Goal: Task Accomplishment & Management: Complete application form

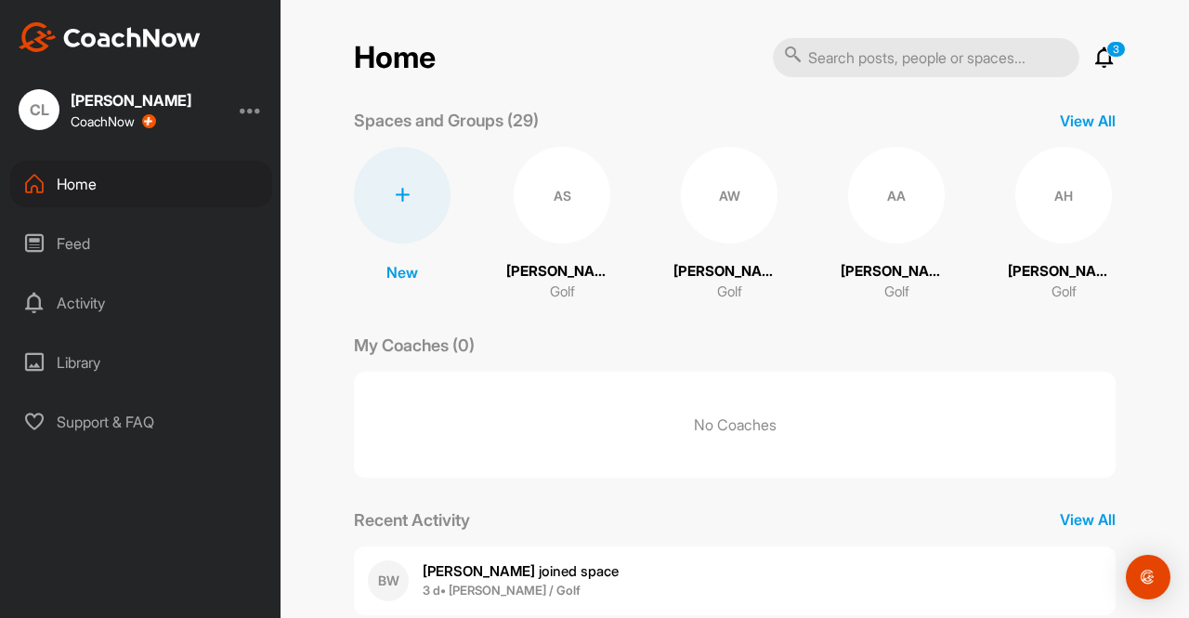
click at [394, 177] on div at bounding box center [402, 195] width 97 height 97
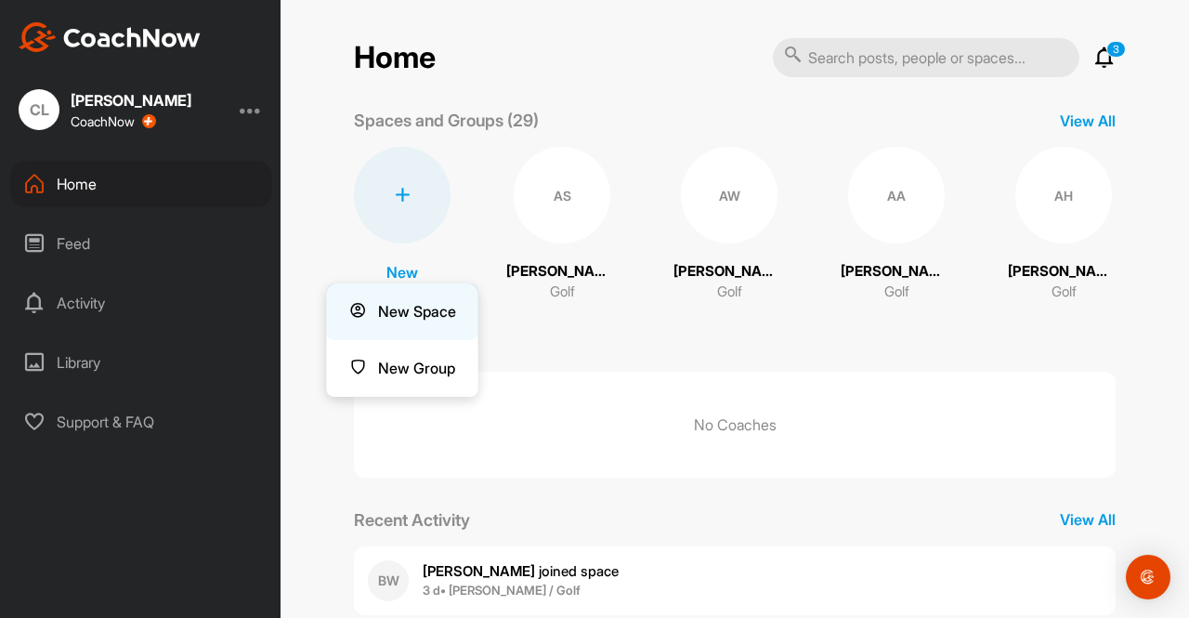
click at [393, 310] on button "New Space" at bounding box center [402, 311] width 151 height 57
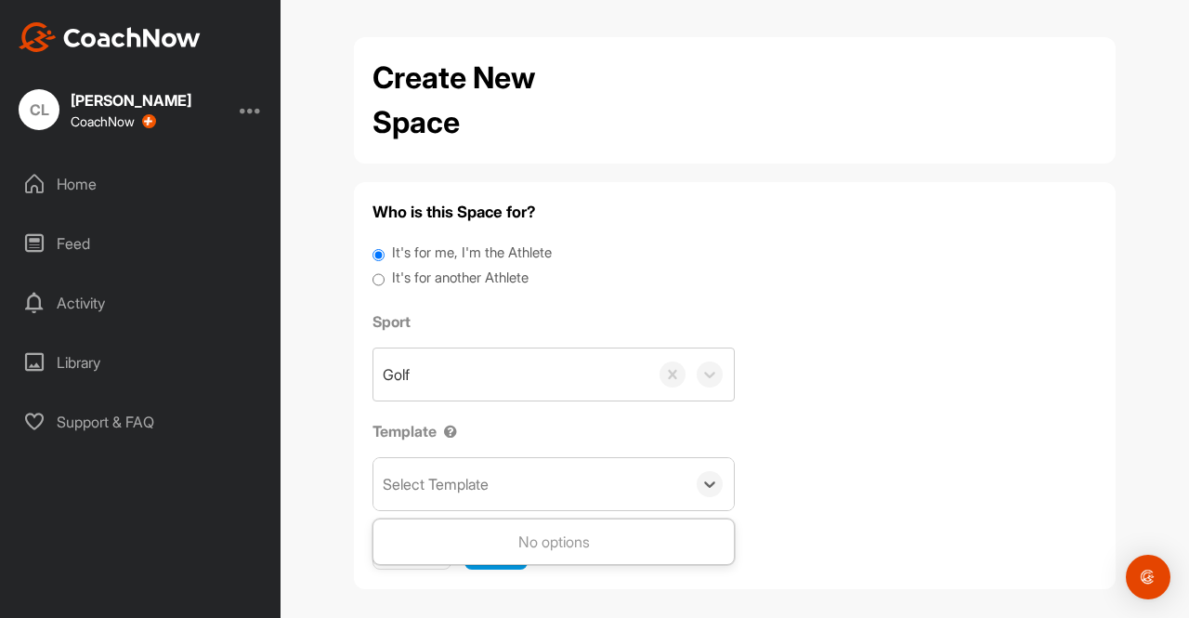
click at [507, 486] on div "Select Template" at bounding box center [529, 484] width 312 height 52
click at [790, 481] on div "Sport Golf Template Select Template" at bounding box center [735, 410] width 725 height 201
click at [484, 543] on span "Next" at bounding box center [495, 550] width 33 height 19
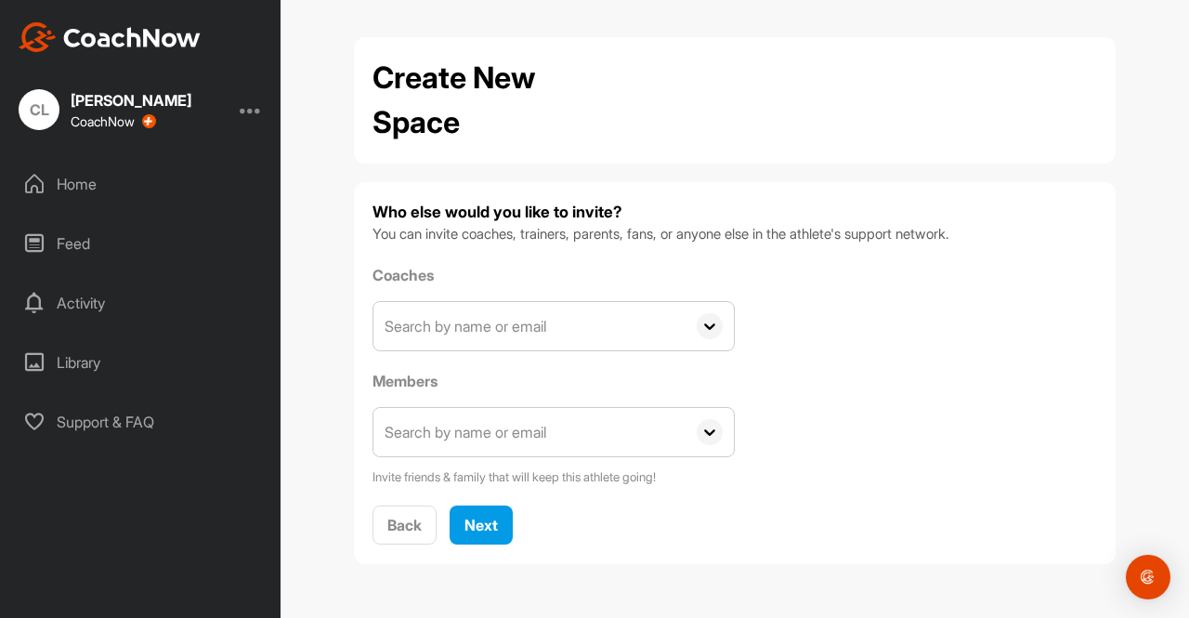
click at [459, 436] on input "text" at bounding box center [529, 432] width 312 height 48
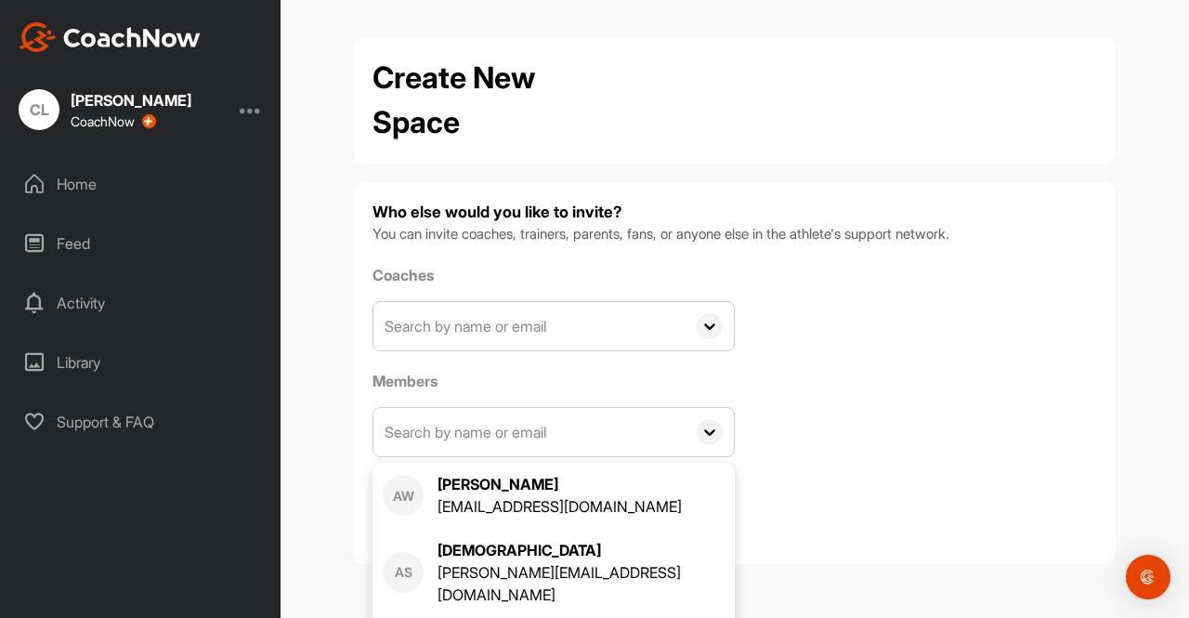
click at [542, 424] on input "text" at bounding box center [529, 432] width 312 height 48
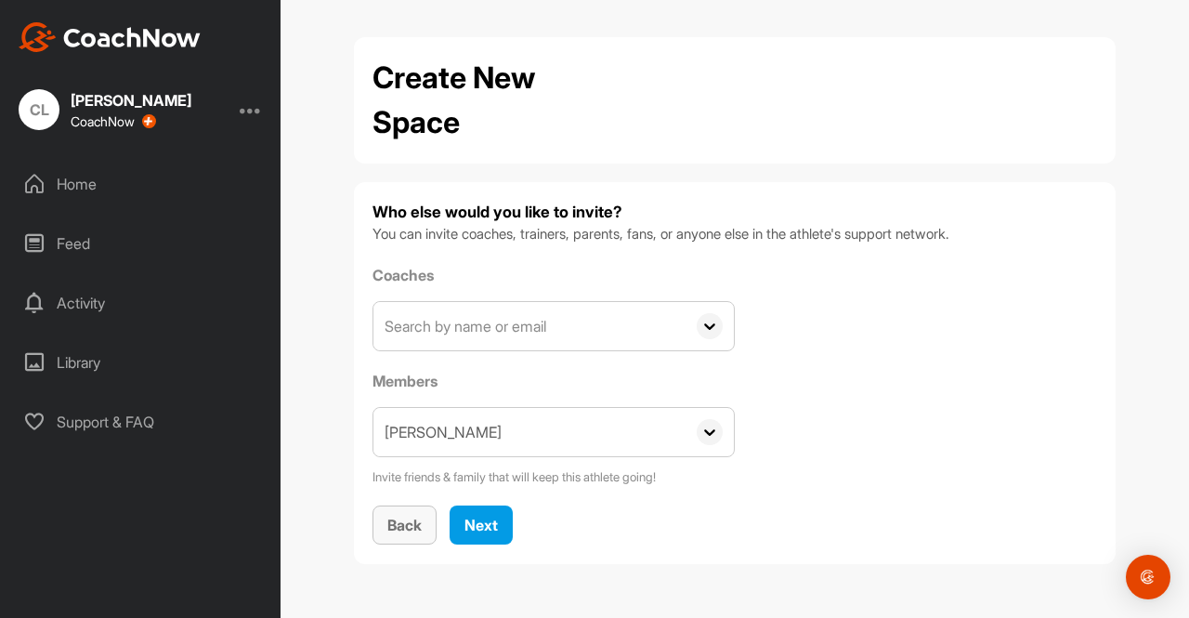
type input "[PERSON_NAME]"
click at [394, 523] on span "Back" at bounding box center [404, 525] width 34 height 19
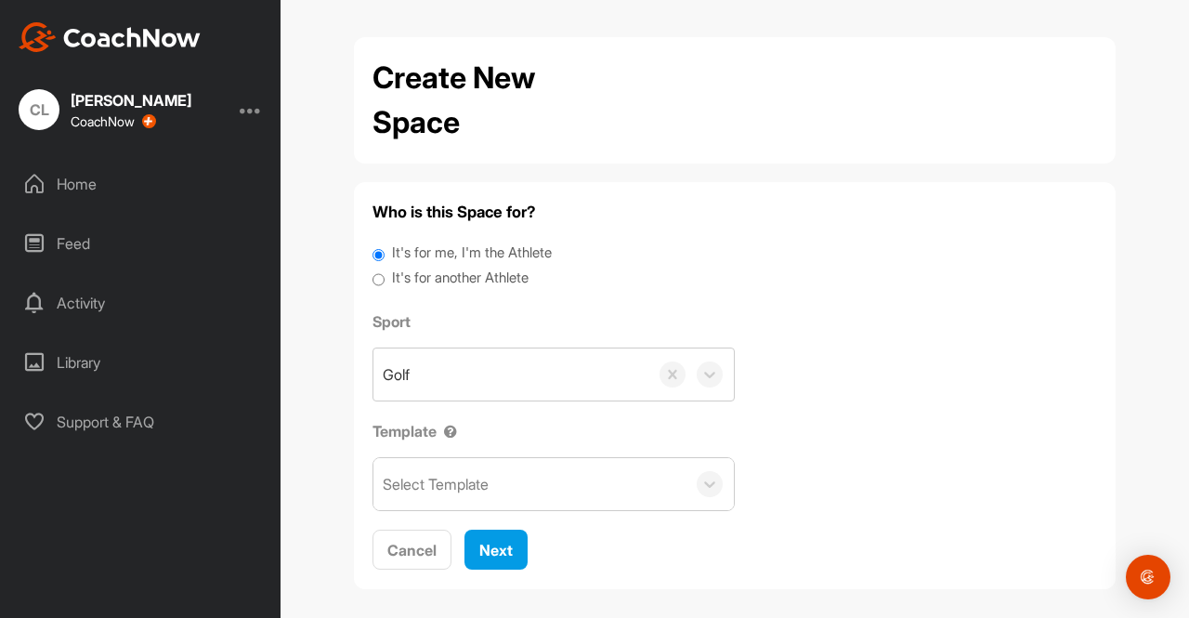
click at [373, 282] on input "It's for another Athlete" at bounding box center [379, 280] width 12 height 25
radio input "true"
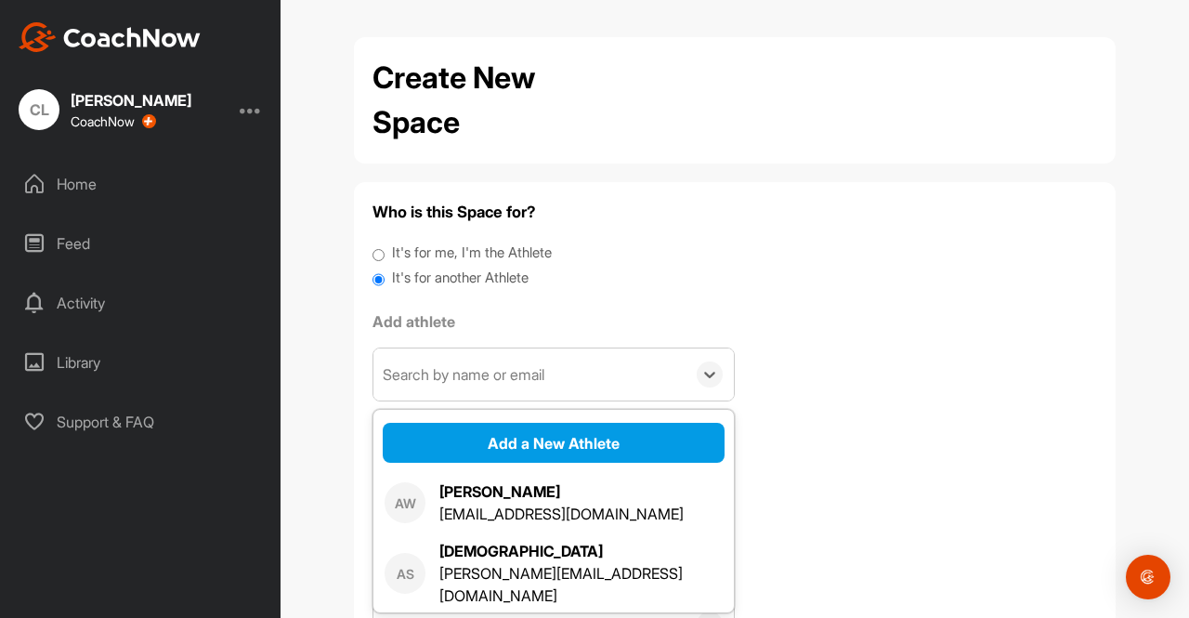
click at [460, 371] on div "Search by name or email" at bounding box center [464, 374] width 162 height 22
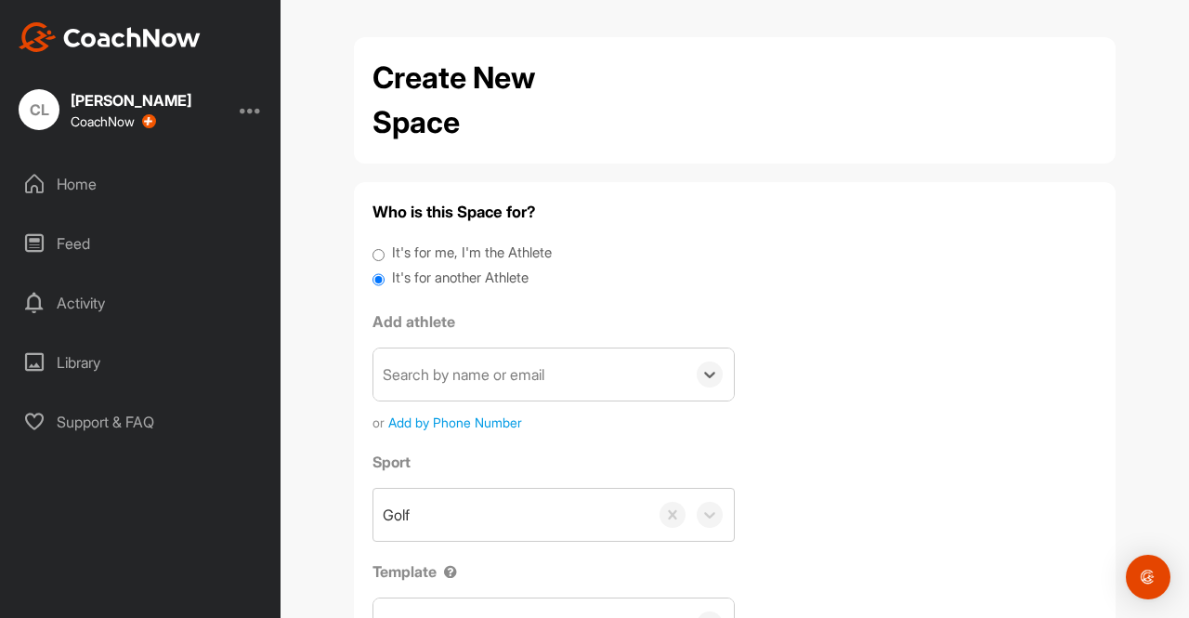
click at [460, 371] on div "Search by name or email" at bounding box center [464, 374] width 162 height 22
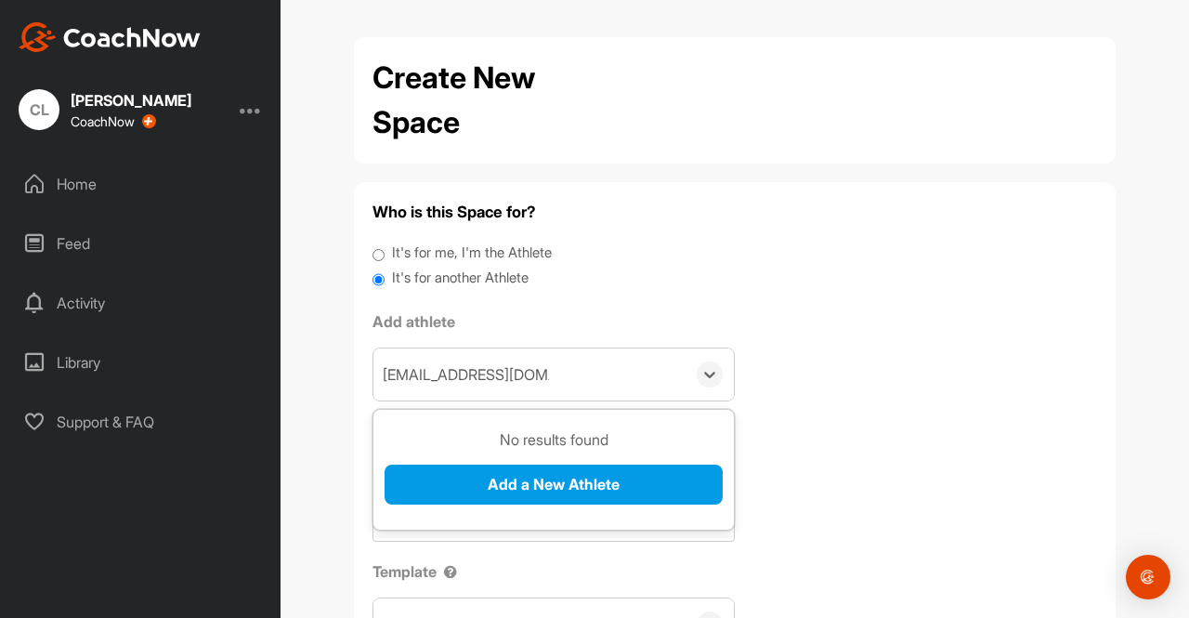
type input "[EMAIL_ADDRESS][DOMAIN_NAME]"
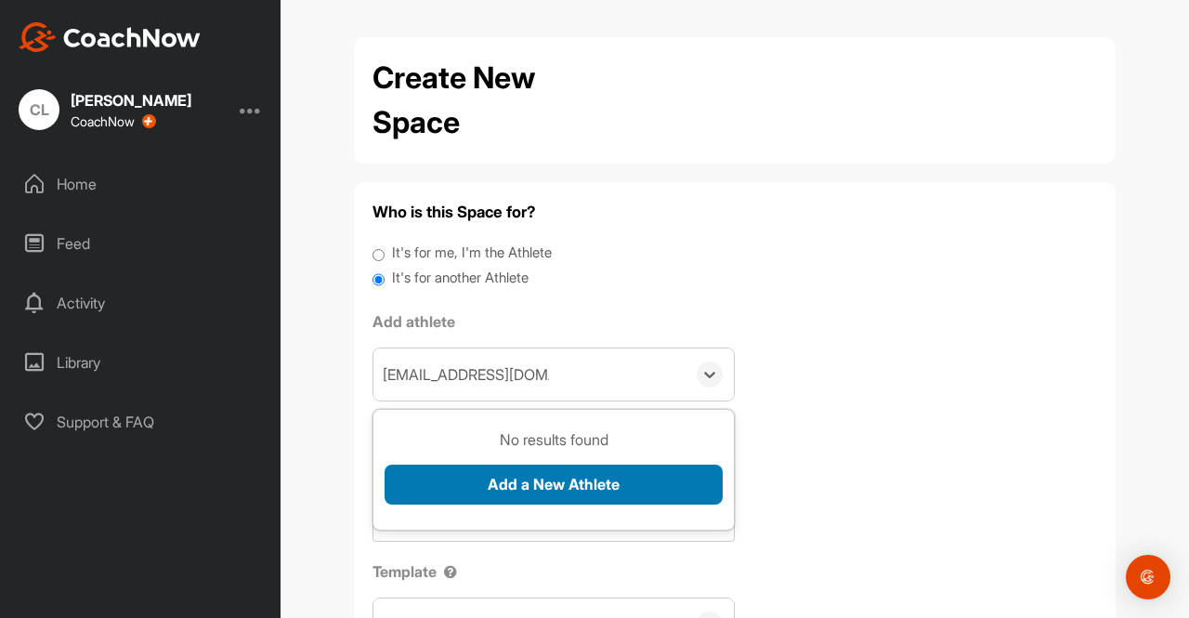
click at [522, 491] on button "Add a New Athlete" at bounding box center [554, 485] width 338 height 40
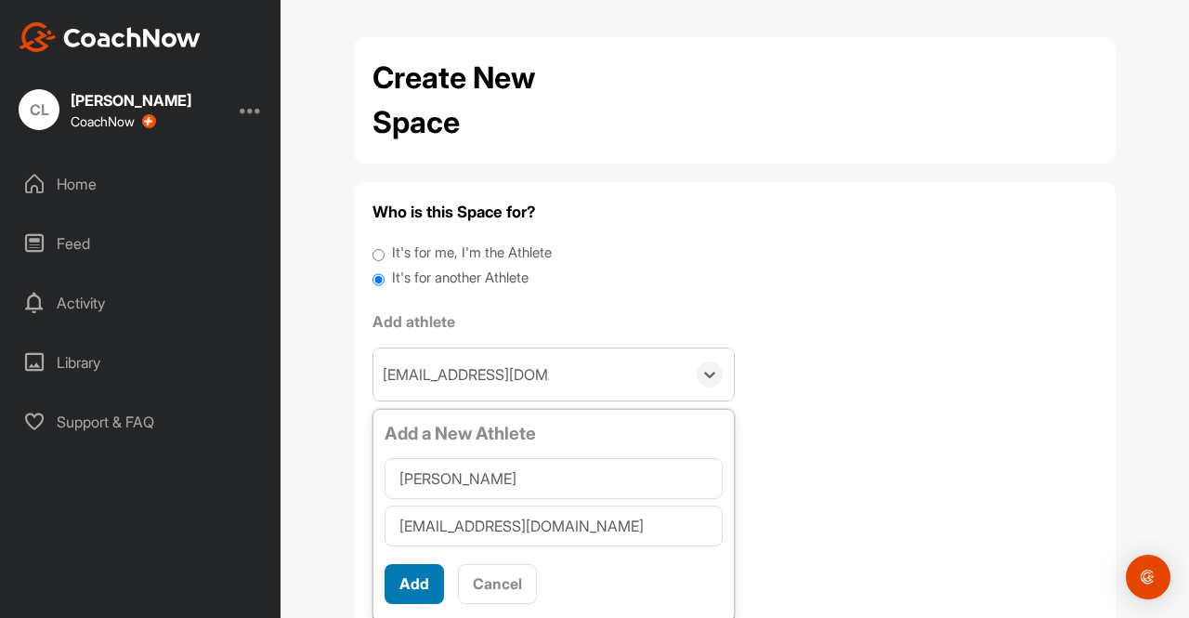
type input "[PERSON_NAME]"
click at [408, 583] on button "Add" at bounding box center [414, 584] width 59 height 40
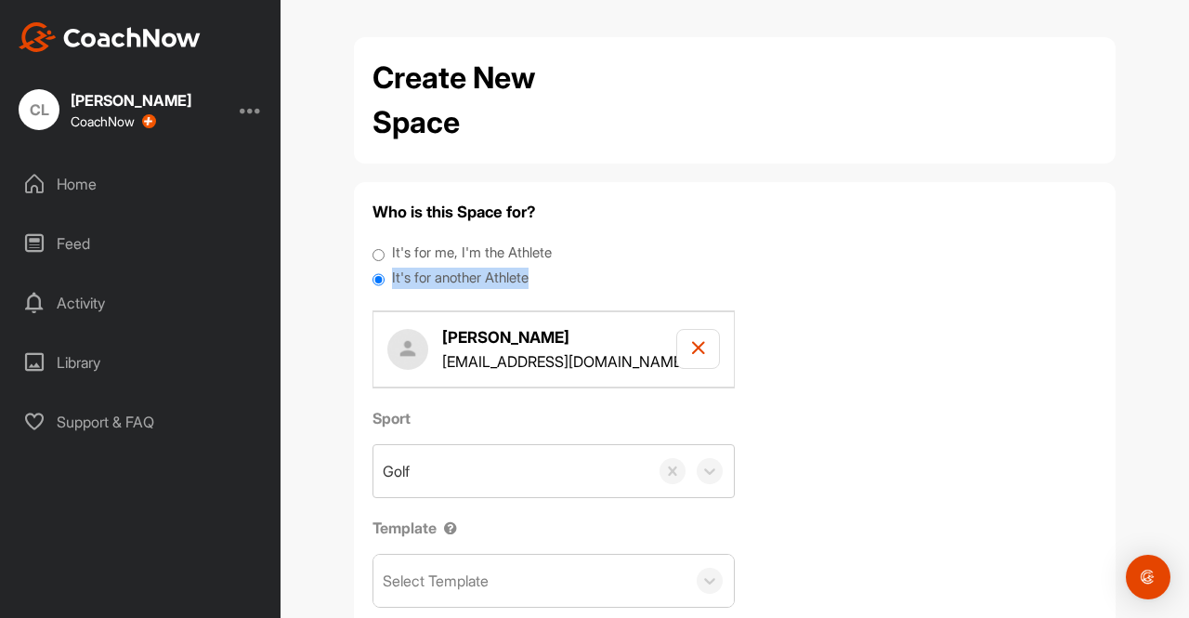
drag, startPoint x: 1173, startPoint y: 243, endPoint x: 1173, endPoint y: 318, distance: 74.3
click at [1173, 318] on div "Create New Space Who is this Space for? It's for me, I'm the Athlete It's for a…" at bounding box center [735, 309] width 909 height 618
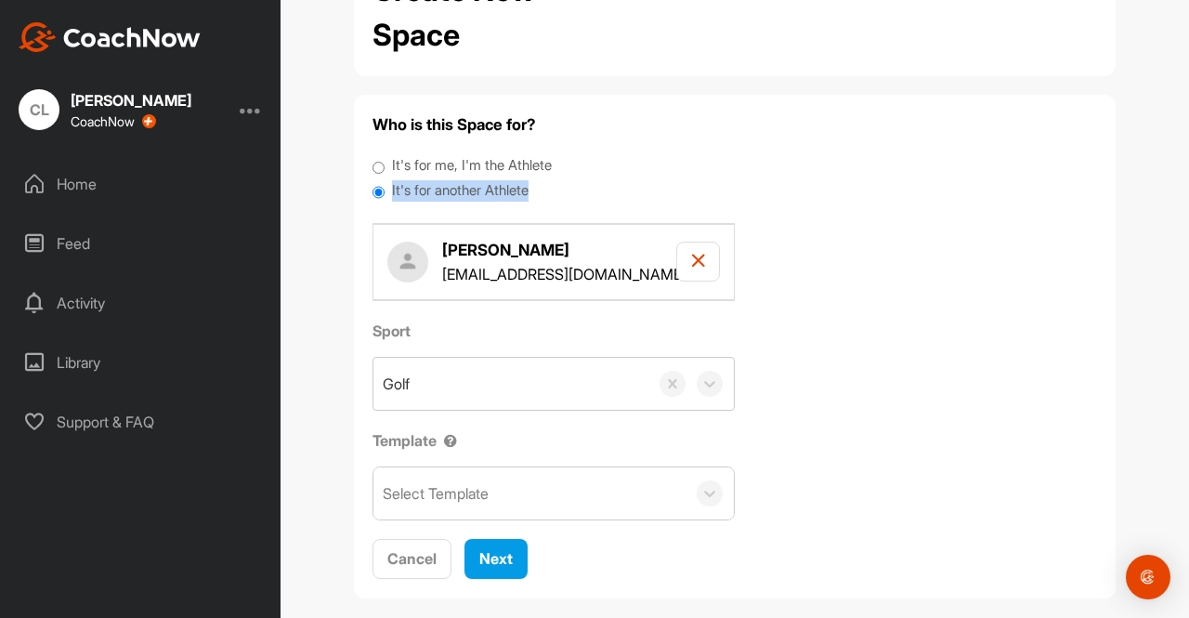
scroll to position [100, 0]
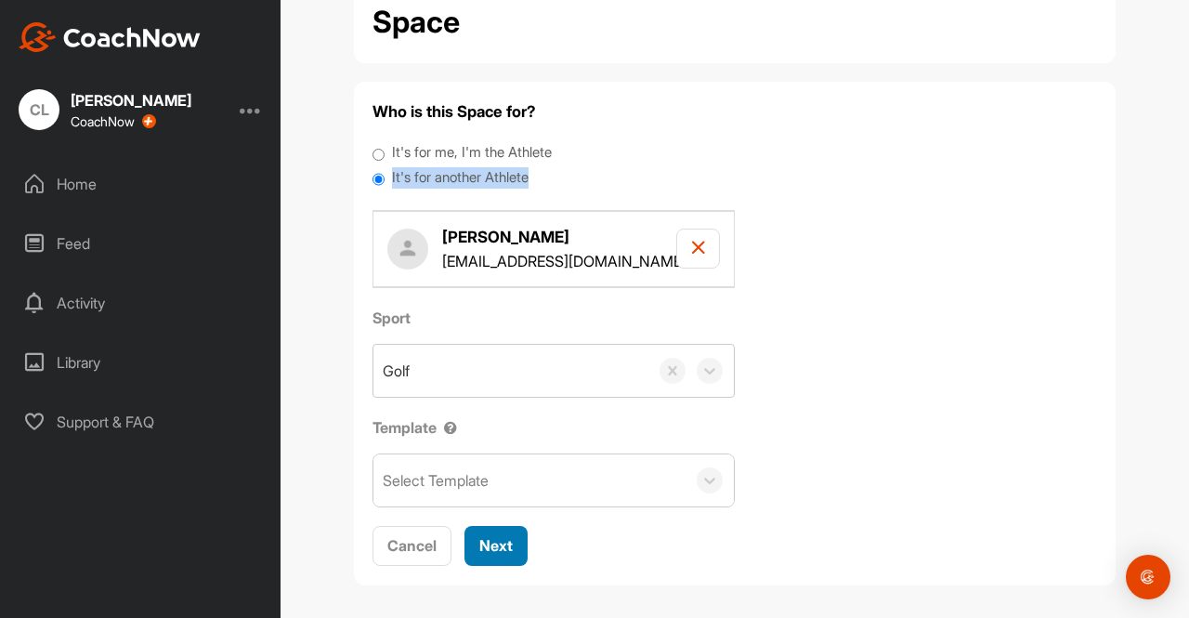
click at [479, 548] on span "Next" at bounding box center [495, 545] width 33 height 19
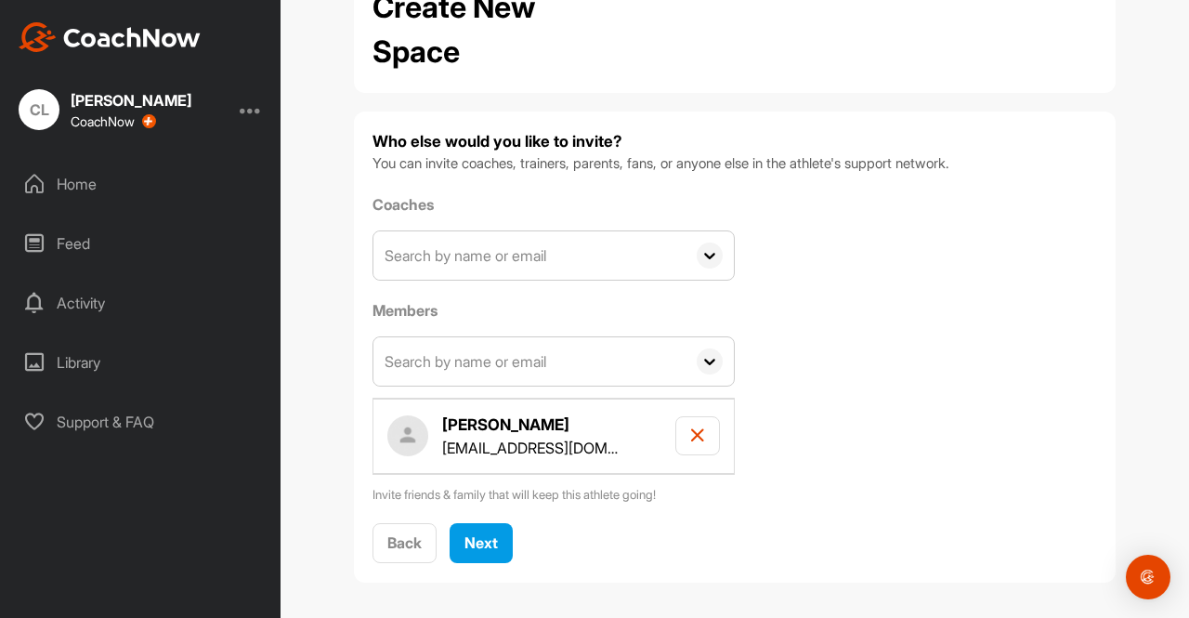
scroll to position [74, 0]
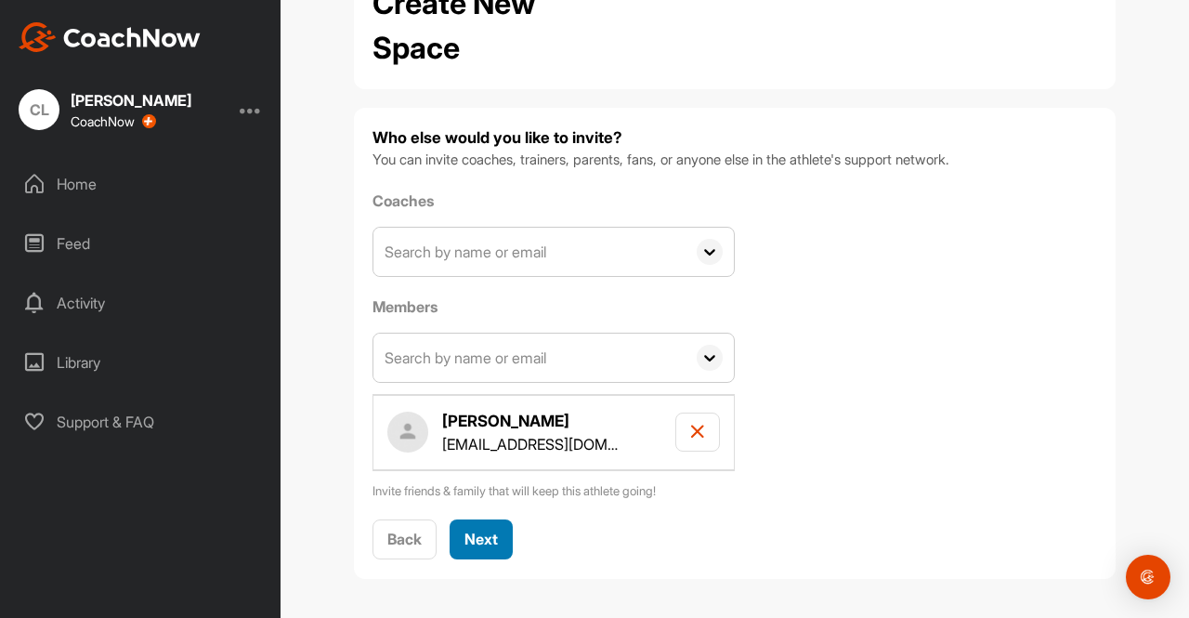
click at [478, 545] on div "Next" at bounding box center [481, 539] width 33 height 22
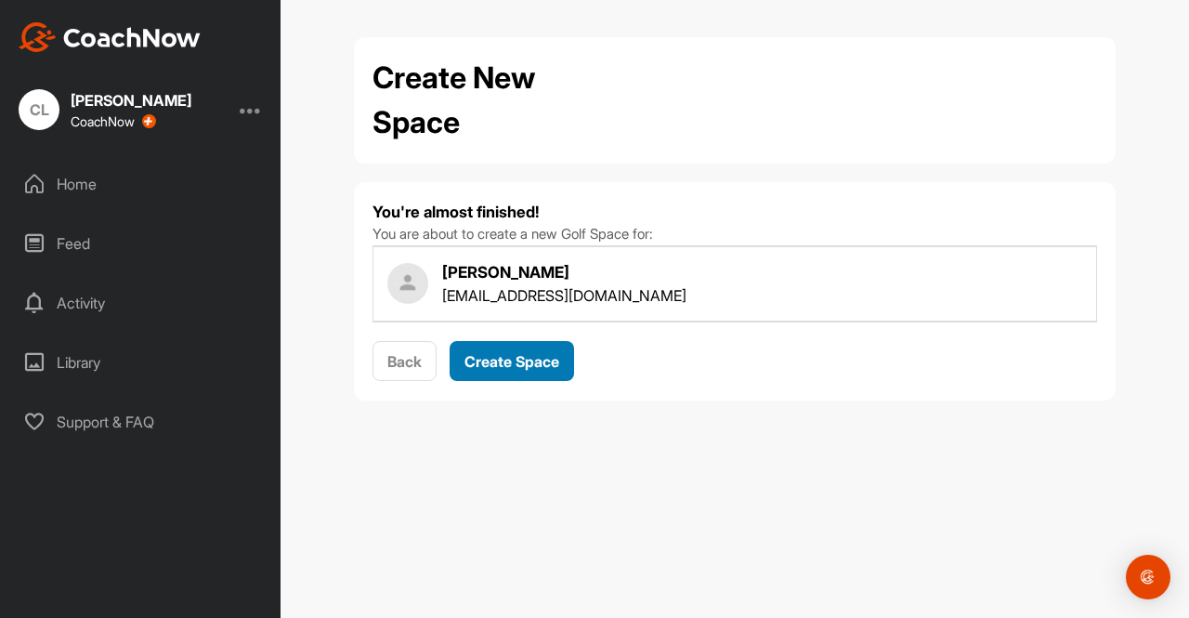
click at [504, 364] on span "Create Space" at bounding box center [512, 361] width 95 height 19
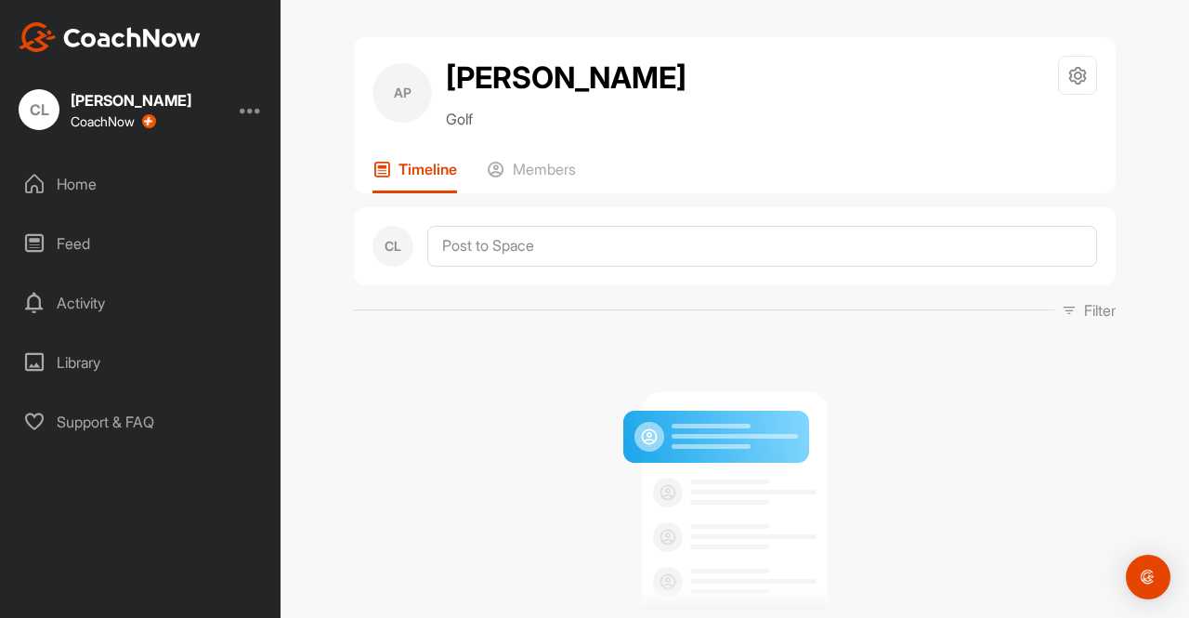
click at [89, 187] on div "Home" at bounding box center [141, 184] width 262 height 46
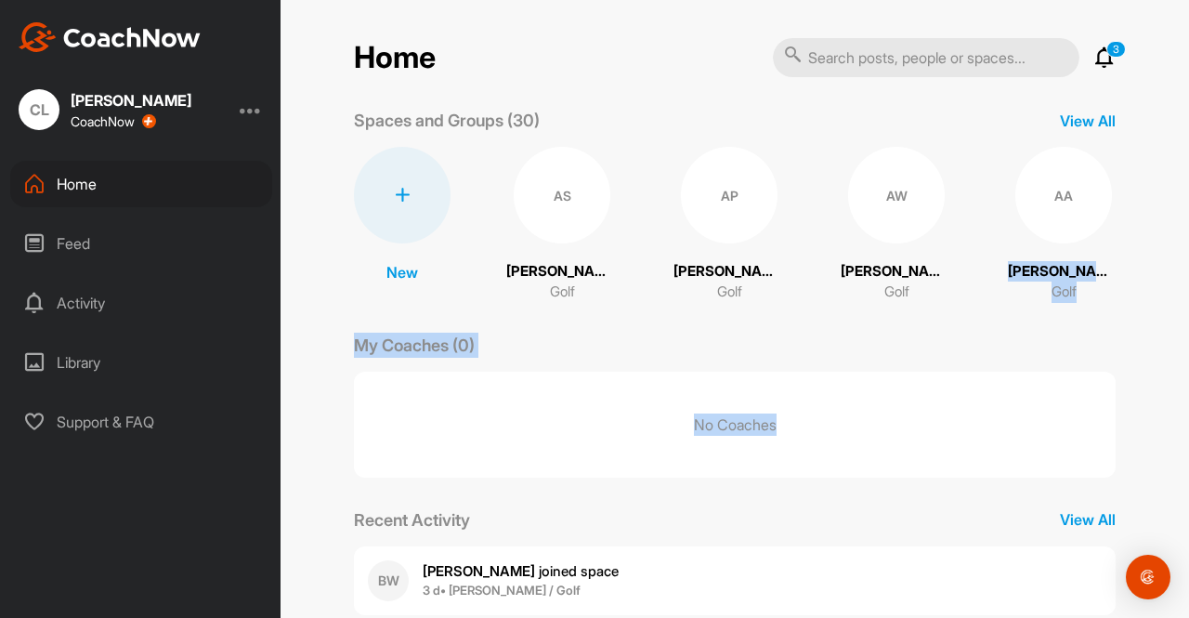
drag, startPoint x: 1173, startPoint y: 216, endPoint x: 1176, endPoint y: 365, distance: 148.7
click at [1176, 365] on div "Home 3 Notifications Invitations This Week BW [PERSON_NAME] joined space 3 d • …" at bounding box center [735, 309] width 909 height 618
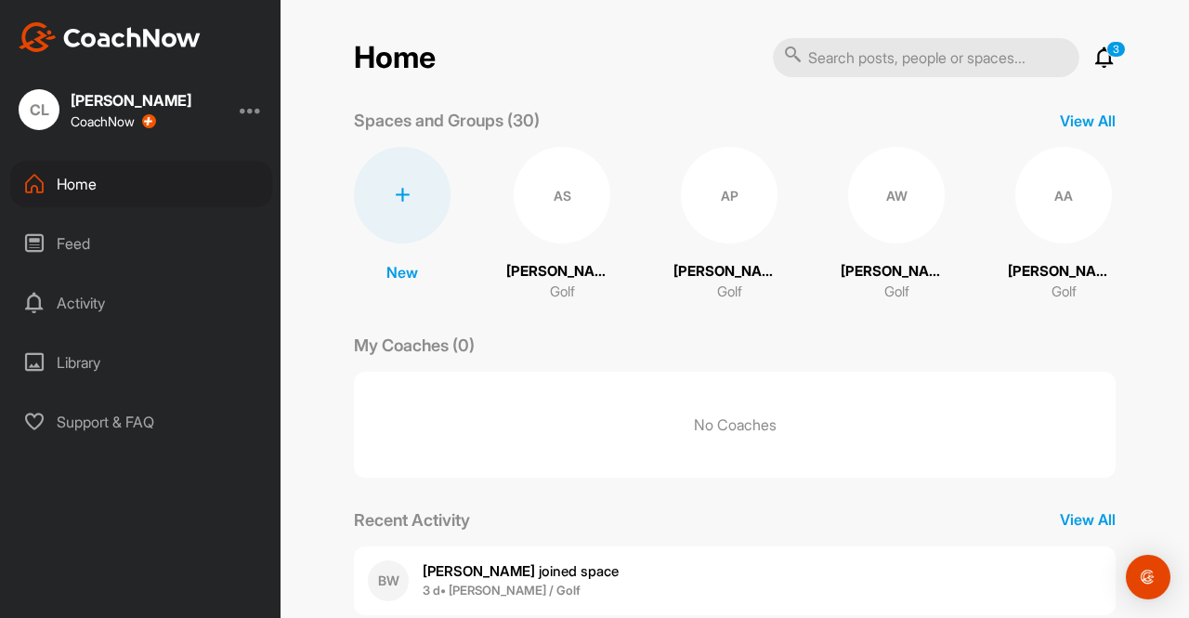
click at [85, 321] on div "Activity" at bounding box center [141, 303] width 262 height 46
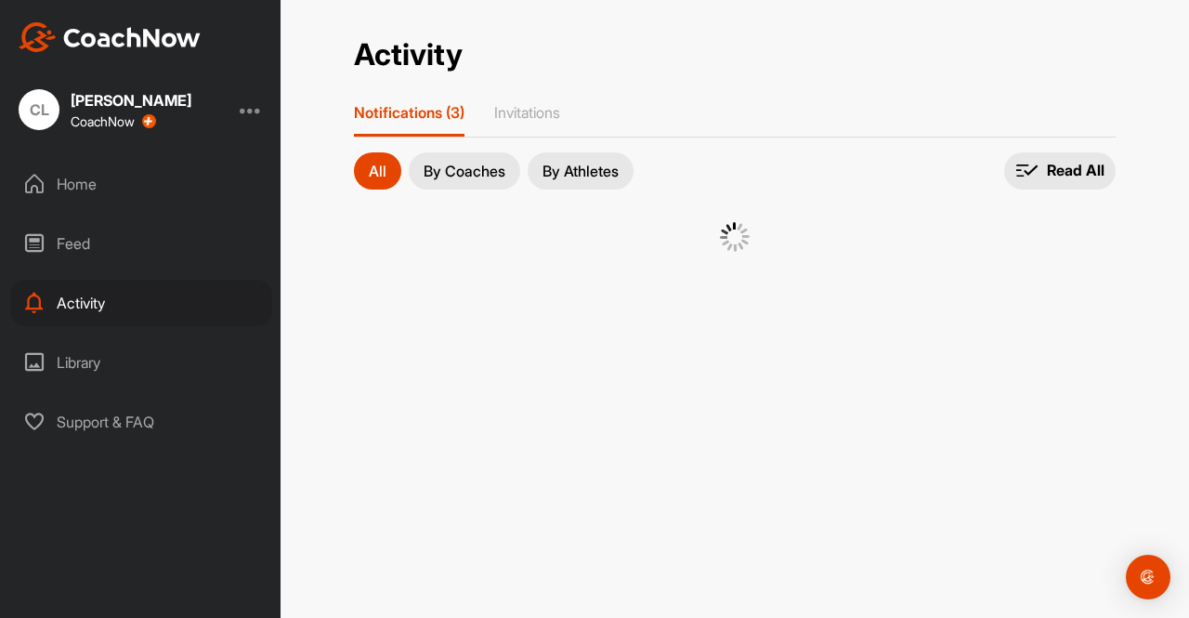
click at [85, 321] on div "Activity" at bounding box center [141, 303] width 262 height 46
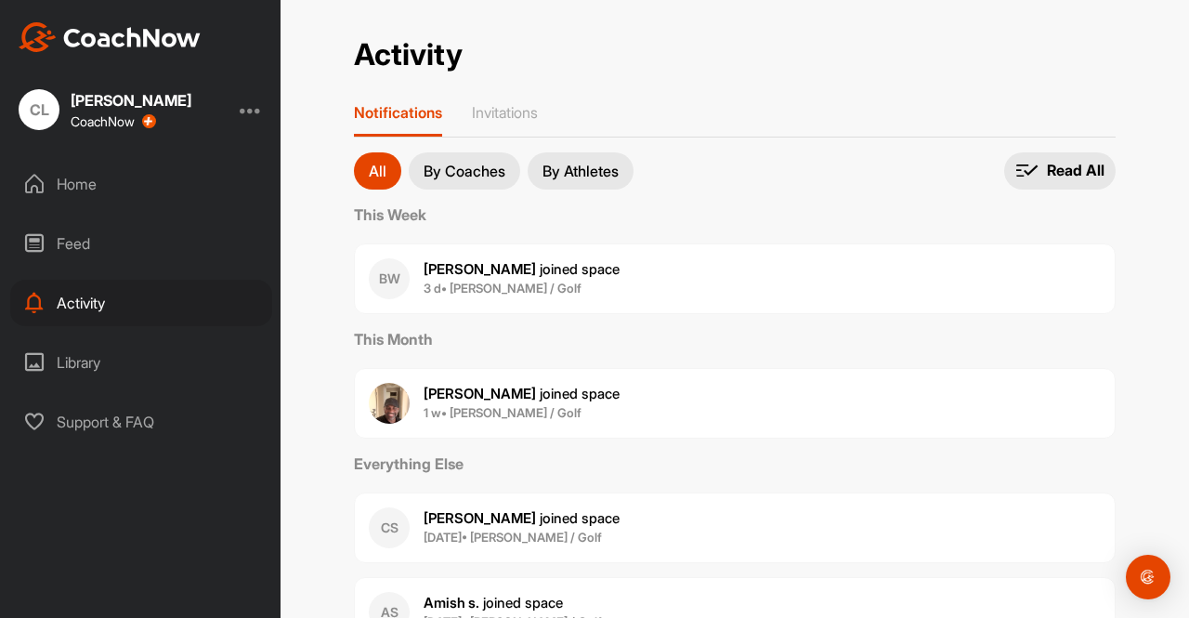
click at [561, 176] on p "By Athletes" at bounding box center [581, 171] width 76 height 15
click at [457, 169] on p "By Coaches" at bounding box center [465, 171] width 82 height 15
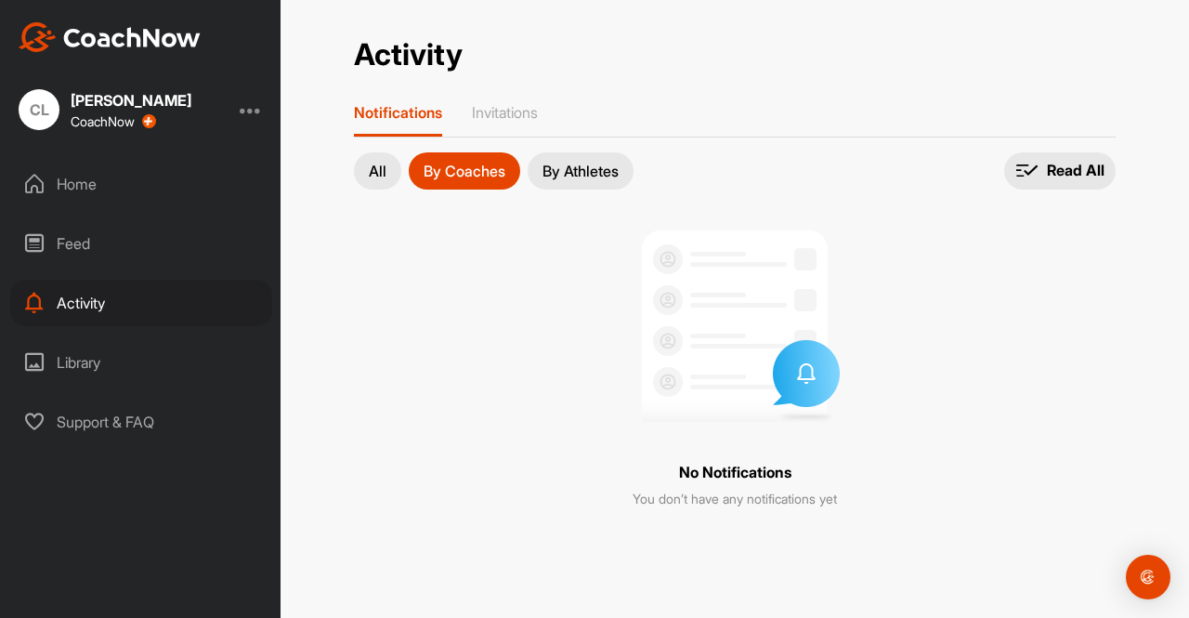
click at [76, 365] on div "Library" at bounding box center [141, 362] width 262 height 46
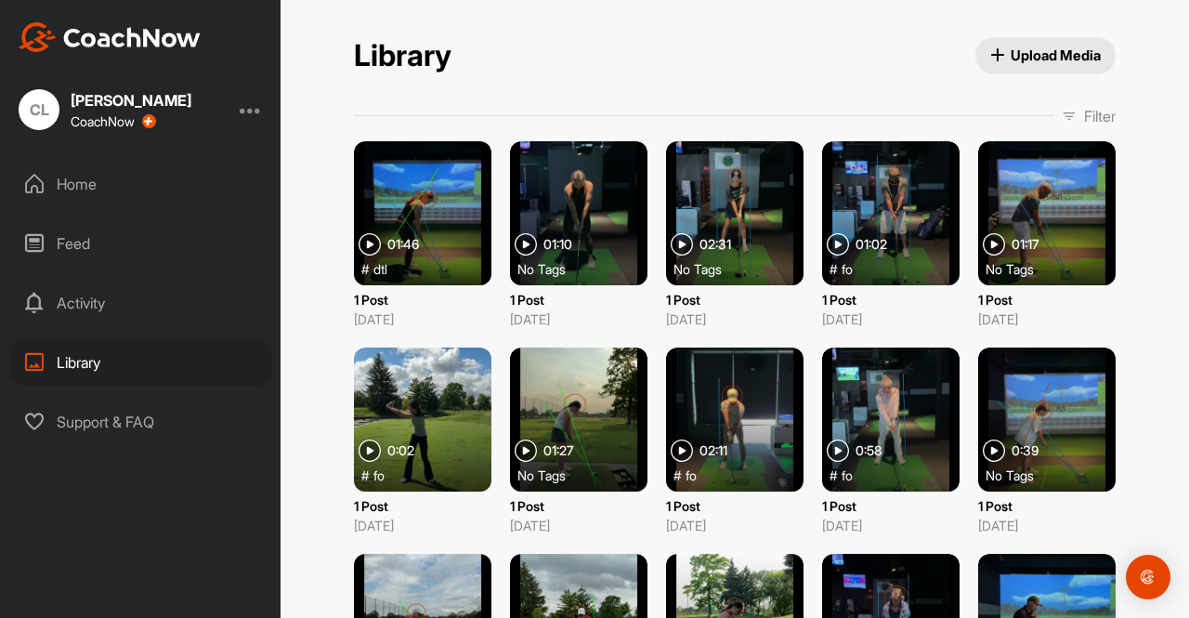
click at [76, 183] on div "Home" at bounding box center [141, 184] width 262 height 46
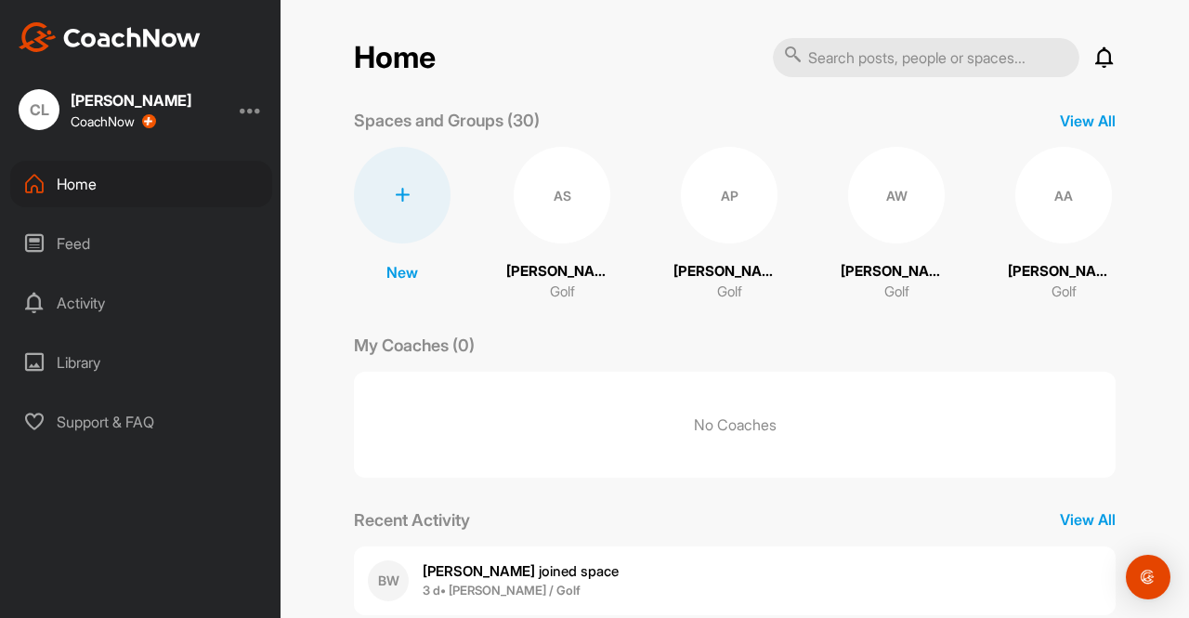
click at [72, 360] on div "Library" at bounding box center [141, 362] width 262 height 46
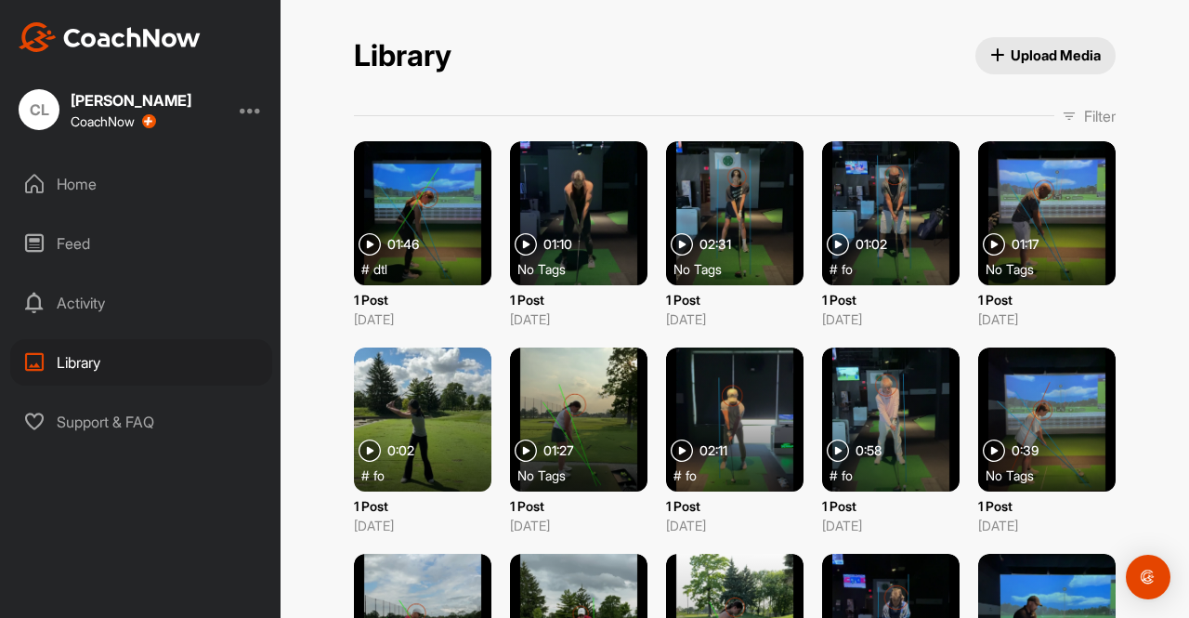
click at [91, 299] on div "Activity" at bounding box center [141, 303] width 262 height 46
